Goal: Task Accomplishment & Management: Complete application form

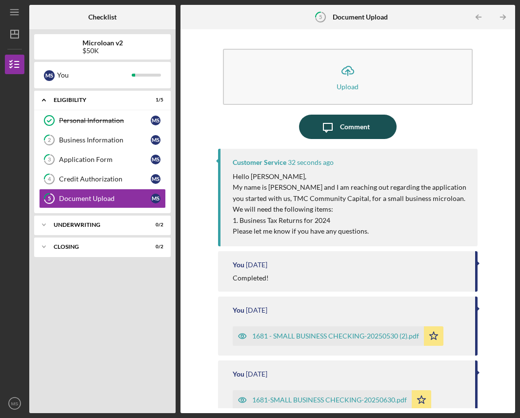
click at [354, 134] on div "Comment" at bounding box center [355, 127] width 30 height 24
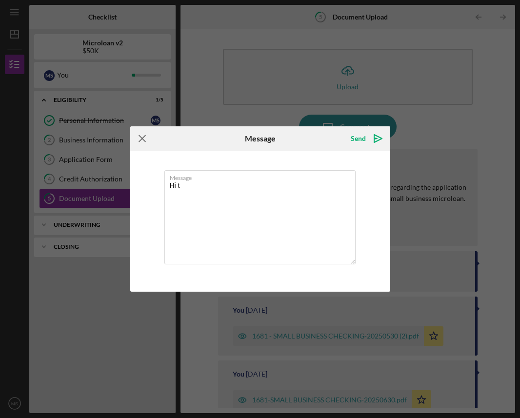
type textarea "Hi t"
click at [141, 137] on icon "Icon/Menu Close" at bounding box center [142, 138] width 24 height 24
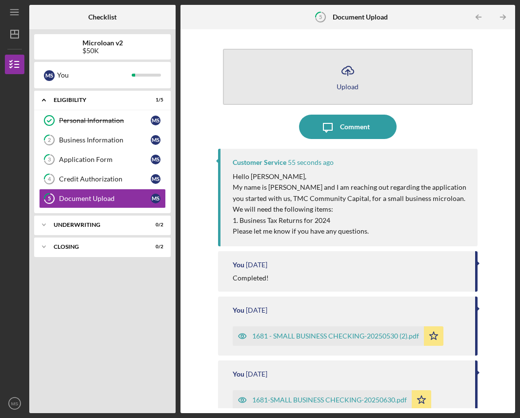
click at [351, 71] on icon "Icon/Upload" at bounding box center [347, 71] width 24 height 24
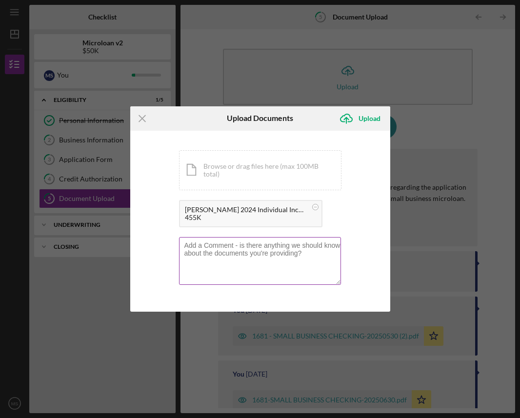
click at [281, 258] on textarea at bounding box center [260, 261] width 162 height 48
click at [366, 121] on div "Upload" at bounding box center [369, 119] width 22 height 20
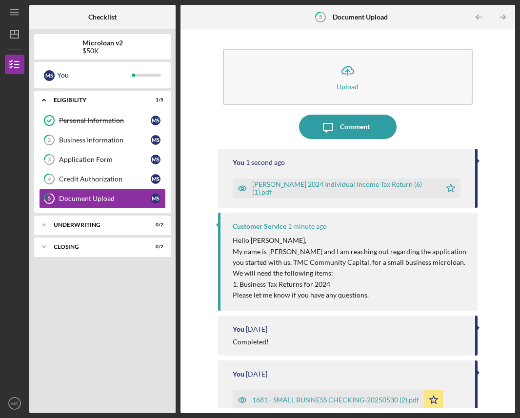
click at [373, 263] on p "My name is [PERSON_NAME] and I am reaching out regarding the application you st…" at bounding box center [351, 257] width 236 height 22
click at [356, 245] on p "Hello [PERSON_NAME]," at bounding box center [351, 240] width 236 height 11
click at [370, 126] on button "Icon/Message Comment" at bounding box center [348, 127] width 98 height 24
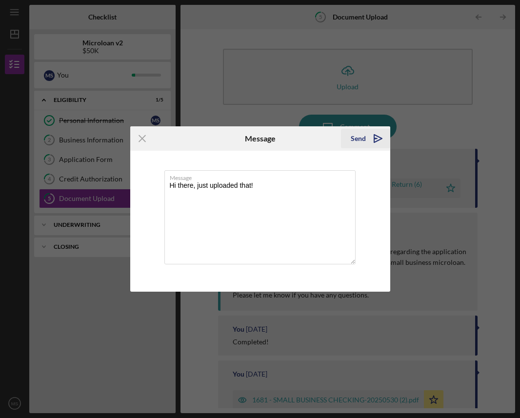
type textarea "Hi there, just uploaded that!"
click at [373, 142] on polygon "submit" at bounding box center [378, 139] width 8 height 8
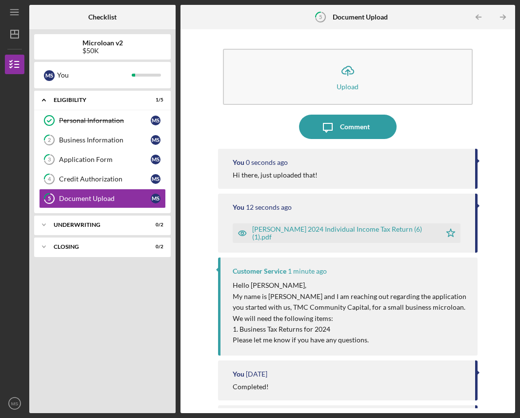
click at [308, 103] on button "Icon/Upload Upload" at bounding box center [348, 77] width 250 height 56
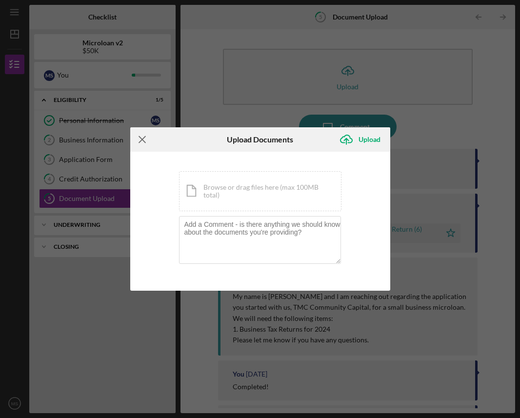
click at [138, 136] on icon "Icon/Menu Close" at bounding box center [142, 139] width 24 height 24
